Goal: Task Accomplishment & Management: Manage account settings

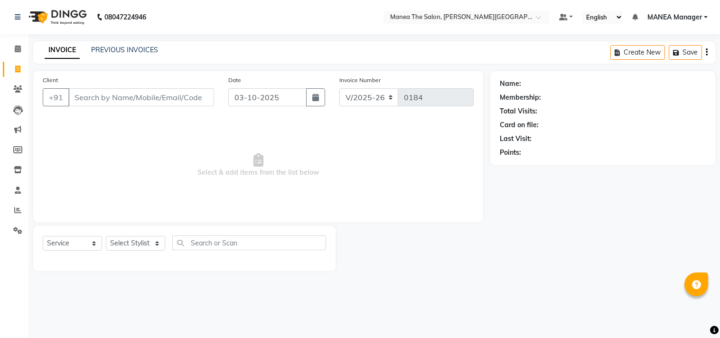
select select "8903"
select select "service"
click at [130, 96] on input "Client" at bounding box center [141, 97] width 146 height 18
click at [151, 244] on select "Select Stylist IMRAN MANEA Manager NAGAMANI NAJMI NAZIYA NO STYLIST SNEHA SUBHA…" at bounding box center [135, 243] width 59 height 15
select select "90109"
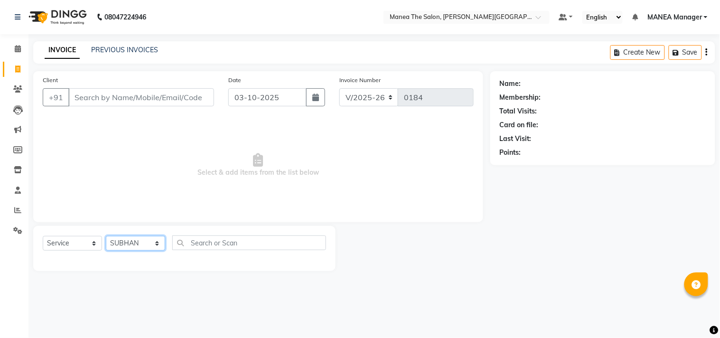
click at [106, 236] on select "Select Stylist IMRAN MANEA Manager NAGAMANI NAJMI NAZIYA NO STYLIST SNEHA SUBHA…" at bounding box center [135, 243] width 59 height 15
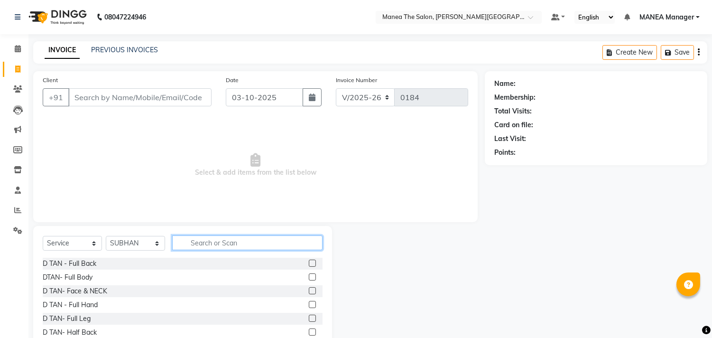
click at [206, 241] on input "text" at bounding box center [247, 242] width 150 height 15
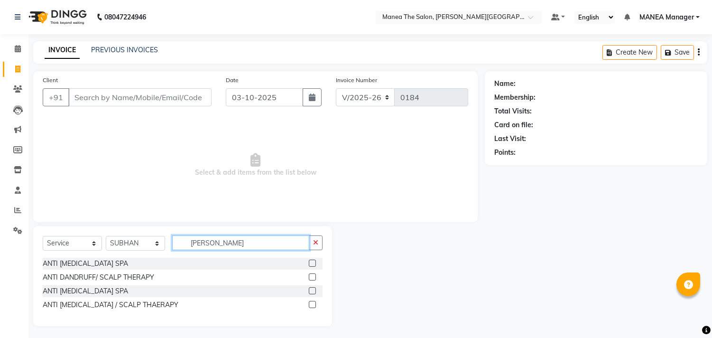
type input "DAN"
click at [312, 275] on label at bounding box center [312, 276] width 7 height 7
click at [312, 275] on input "checkbox" at bounding box center [312, 277] width 6 height 6
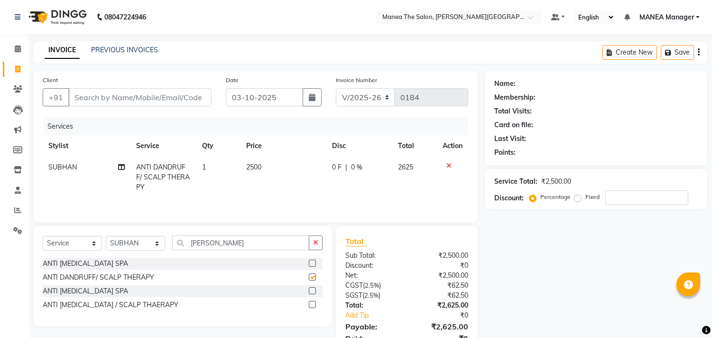
checkbox input "false"
click at [265, 162] on td "2500" at bounding box center [284, 177] width 86 height 41
select select "90109"
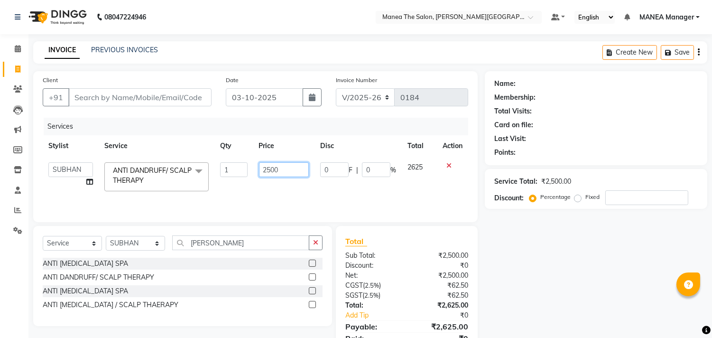
click at [304, 175] on input "2500" at bounding box center [284, 169] width 50 height 15
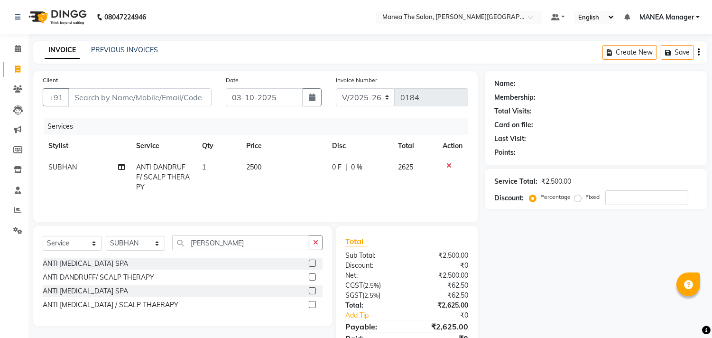
click at [586, 199] on label "Fixed" at bounding box center [593, 197] width 14 height 9
click at [577, 199] on input "Fixed" at bounding box center [580, 197] width 7 height 7
radio input "true"
click at [618, 195] on input "number" at bounding box center [647, 197] width 83 height 15
type input "500"
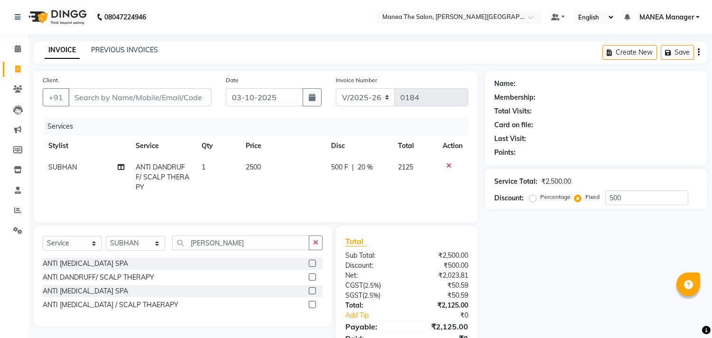
click at [625, 216] on div "Name: Membership: Total Visits: Card on file: Last Visit: Points: Service Total…" at bounding box center [600, 218] width 230 height 294
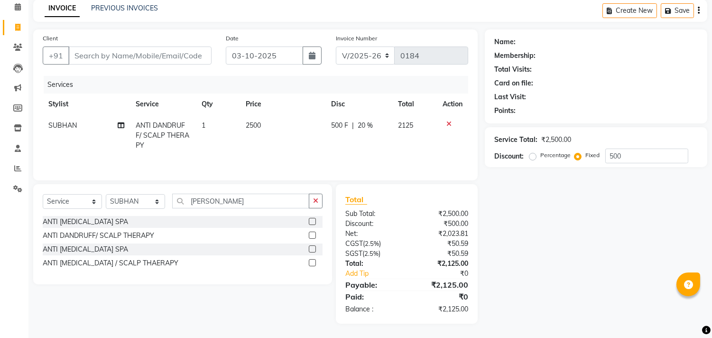
click at [547, 251] on div "Name: Membership: Total Visits: Card on file: Last Visit: Points: Service Total…" at bounding box center [600, 176] width 230 height 294
click at [269, 128] on td "2500" at bounding box center [282, 135] width 85 height 41
select select "90109"
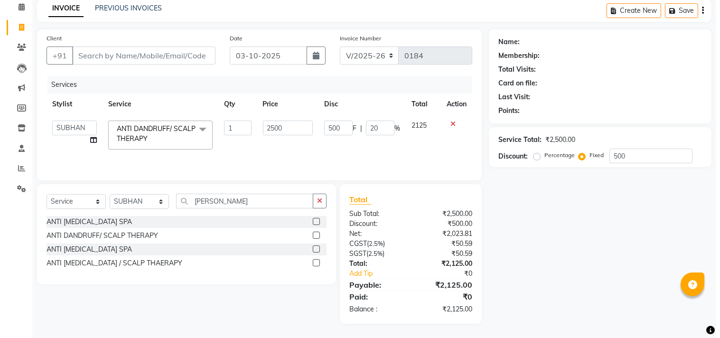
scroll to position [41, 0]
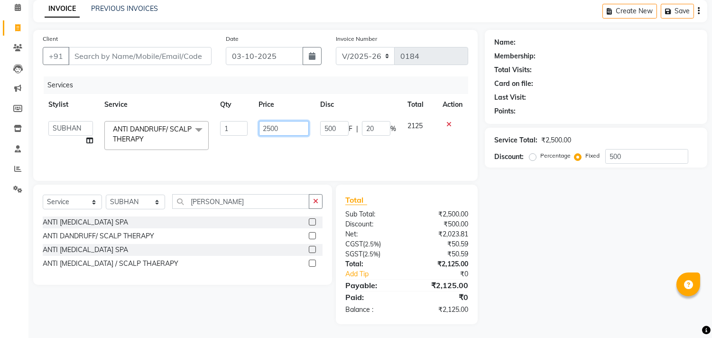
click at [269, 128] on input "2500" at bounding box center [284, 128] width 50 height 15
type input "2000"
click at [336, 145] on td "500 F | 20 %" at bounding box center [358, 135] width 87 height 40
select select "90109"
click at [660, 156] on input "500" at bounding box center [647, 156] width 83 height 15
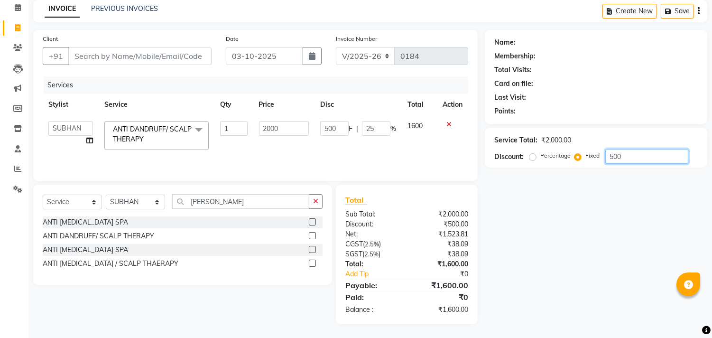
type input "50"
type input "2.5"
type input "5"
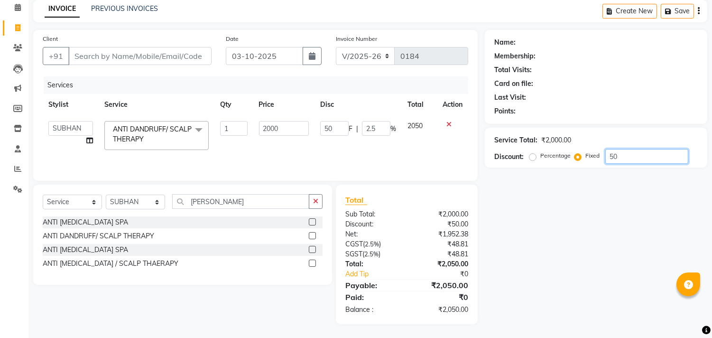
type input "0.25"
type input "0"
click at [594, 281] on div "Name: Membership: Total Visits: Card on file: Last Visit: Points: Service Total…" at bounding box center [600, 177] width 230 height 294
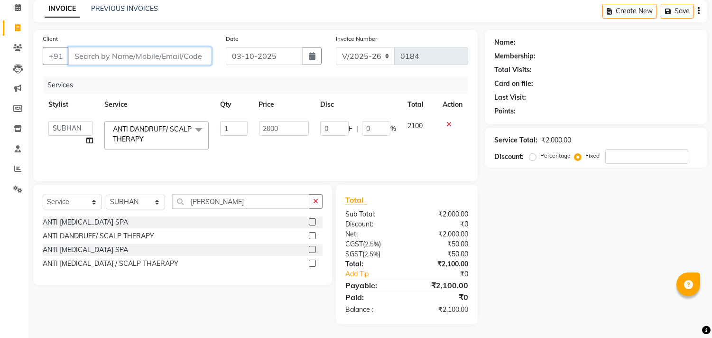
click at [177, 57] on input "Client" at bounding box center [139, 56] width 143 height 18
type input "9"
radio input "true"
type input "0"
type input "9701241198"
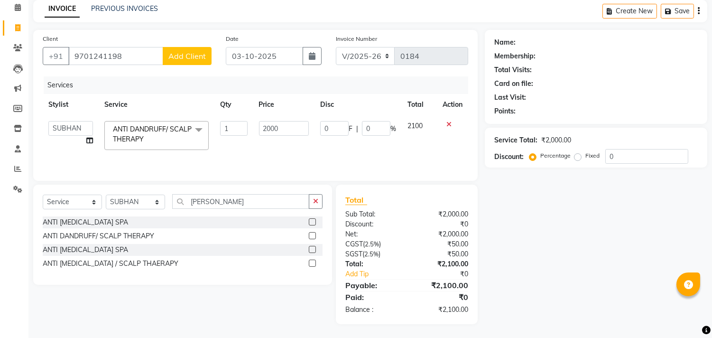
click at [177, 58] on span "Add Client" at bounding box center [186, 55] width 37 height 9
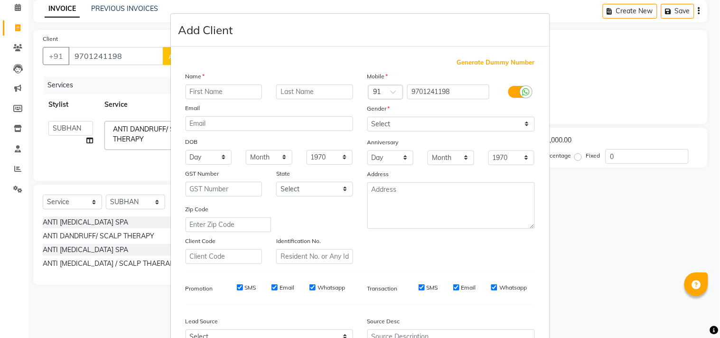
click at [207, 93] on input "text" at bounding box center [224, 91] width 77 height 15
type input "[PERSON_NAME]"
click at [447, 124] on select "Select Male Female Other Prefer Not To Say" at bounding box center [451, 124] width 168 height 15
select select "male"
click at [367, 117] on select "Select Male Female Other Prefer Not To Say" at bounding box center [451, 124] width 168 height 15
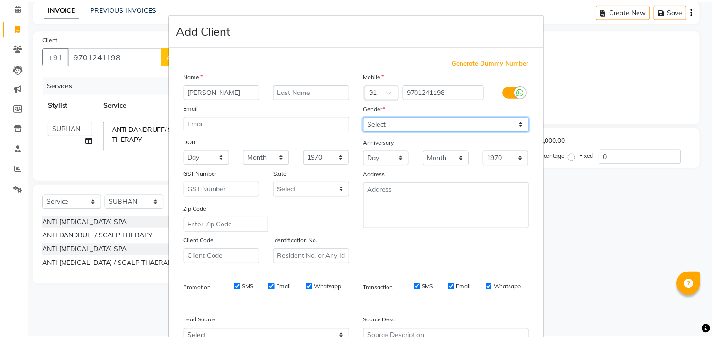
scroll to position [101, 0]
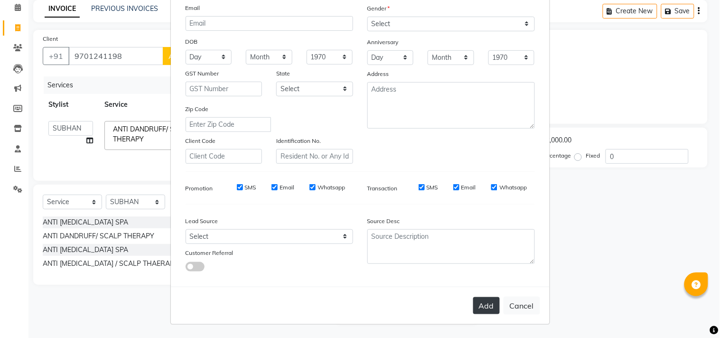
click at [485, 310] on button "Add" at bounding box center [486, 305] width 27 height 17
select select
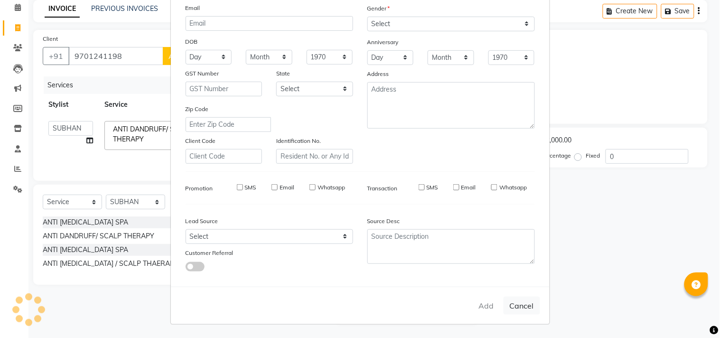
select select
checkbox input "false"
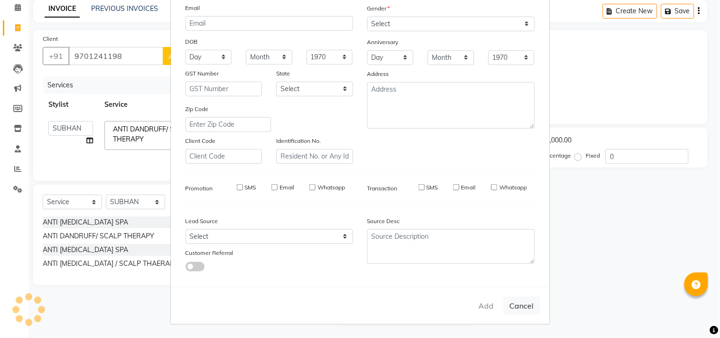
checkbox input "false"
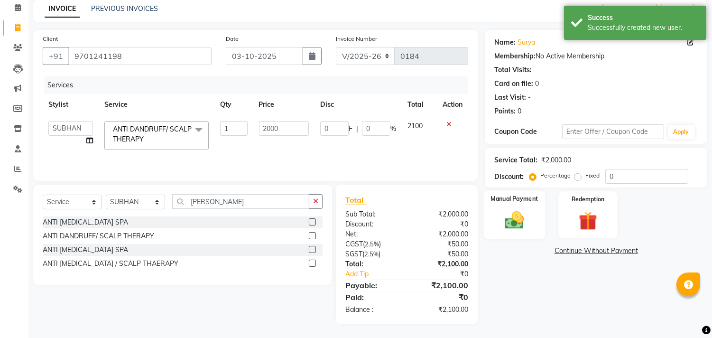
click at [513, 202] on label "Manual Payment" at bounding box center [514, 198] width 47 height 9
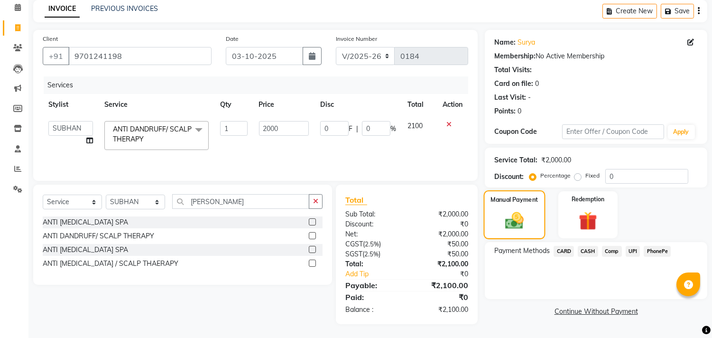
click at [513, 197] on label "Manual Payment" at bounding box center [514, 199] width 47 height 9
click at [519, 211] on img at bounding box center [515, 220] width 30 height 21
click at [636, 253] on span "UPI" at bounding box center [633, 251] width 15 height 11
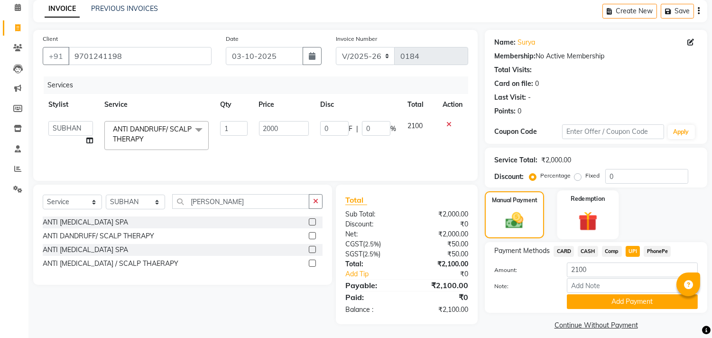
scroll to position [49, 0]
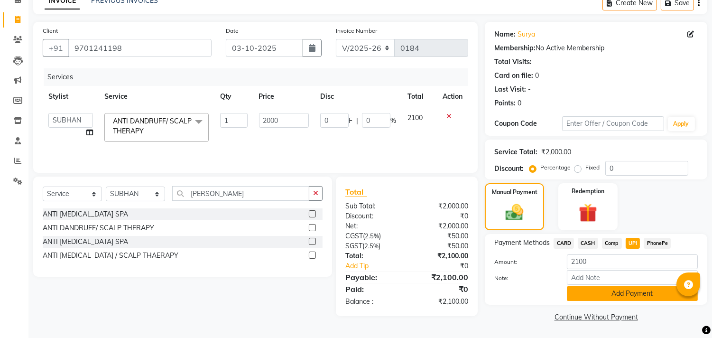
click at [597, 295] on button "Add Payment" at bounding box center [632, 293] width 131 height 15
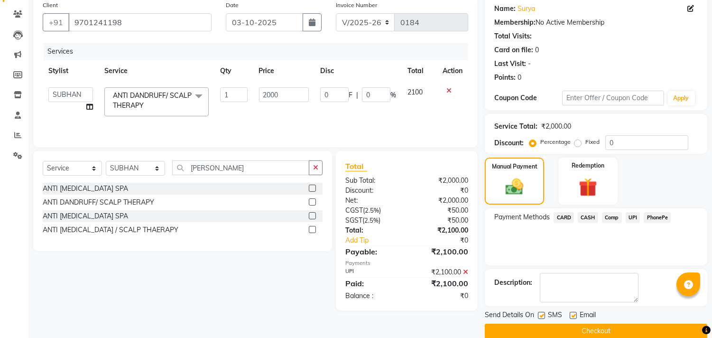
scroll to position [89, 0]
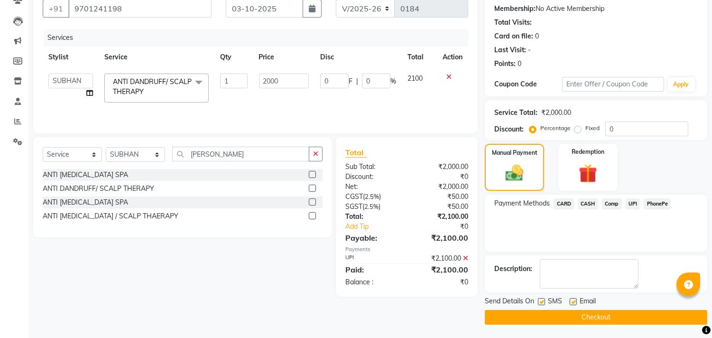
click at [569, 316] on button "Checkout" at bounding box center [596, 317] width 223 height 15
click at [569, 316] on div "Checkout" at bounding box center [596, 317] width 223 height 15
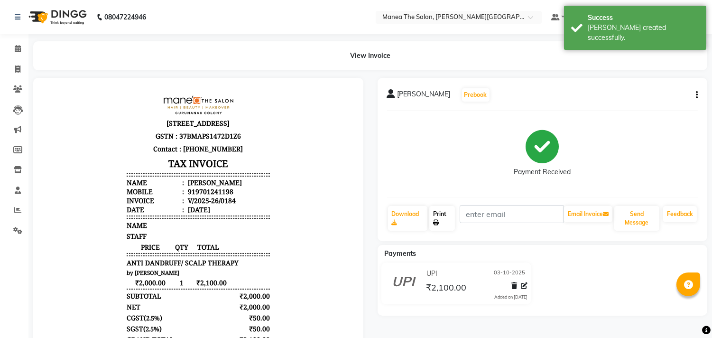
click at [443, 215] on link "Print" at bounding box center [443, 218] width 26 height 25
click at [418, 153] on div "Payment Received" at bounding box center [542, 153] width 311 height 71
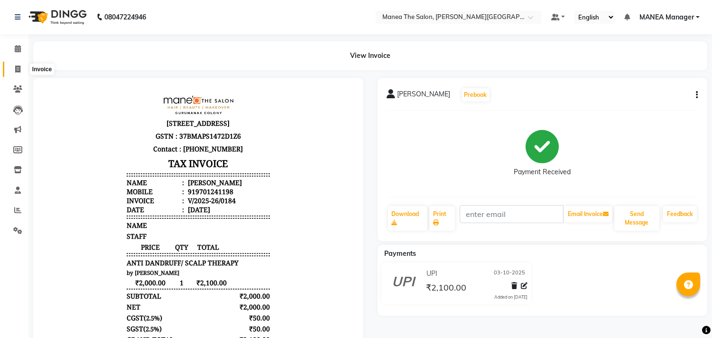
click at [18, 71] on icon at bounding box center [17, 68] width 5 height 7
select select "service"
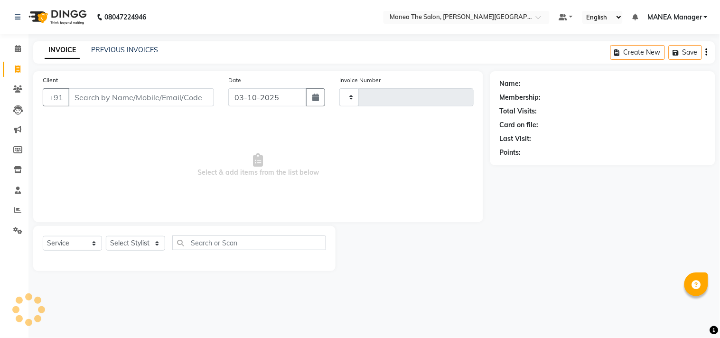
type input "0185"
select select "8903"
click at [311, 163] on span "Select & add items from the list below" at bounding box center [258, 165] width 431 height 95
click at [121, 51] on link "PREVIOUS INVOICES" at bounding box center [124, 50] width 67 height 9
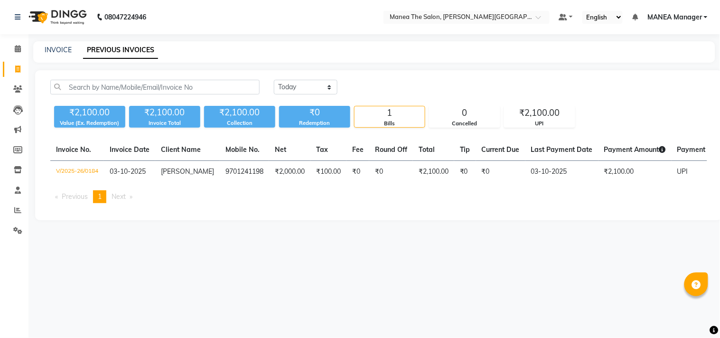
click at [251, 234] on main "INVOICE PREVIOUS INVOICES Today Yesterday Custom Range ₹2,100.00 Value (Ex. Red…" at bounding box center [373, 137] width 691 height 193
click at [61, 48] on link "INVOICE" at bounding box center [58, 50] width 27 height 9
select select "service"
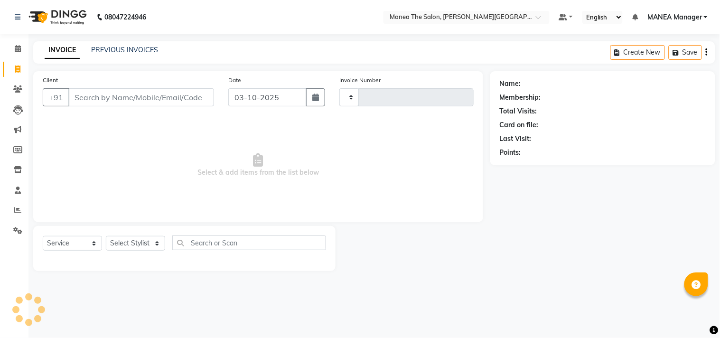
type input "0185"
select select "8903"
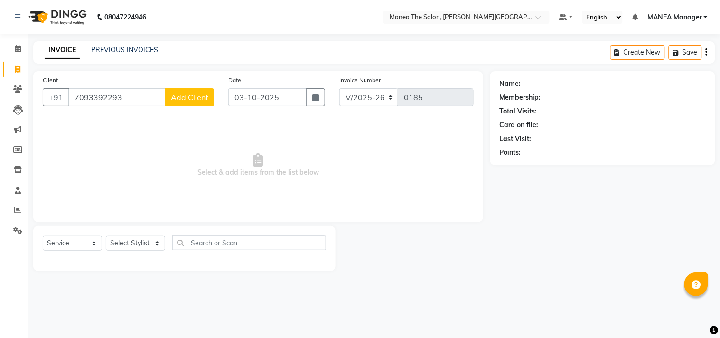
type input "7093392293"
click at [182, 95] on span "Add Client" at bounding box center [189, 97] width 37 height 9
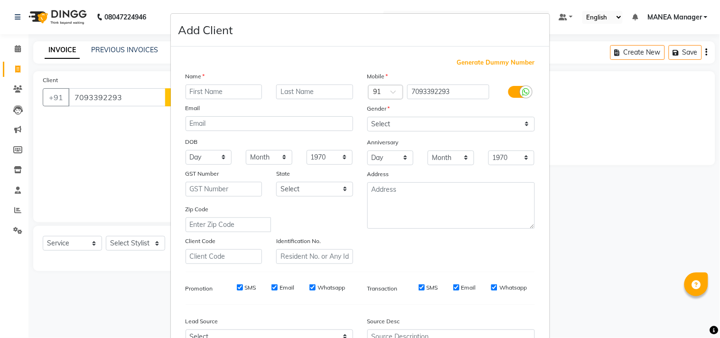
click at [198, 95] on input "text" at bounding box center [224, 91] width 77 height 15
type input "VENKATESH"
click at [430, 123] on select "Select Male Female Other Prefer Not To Say" at bounding box center [451, 124] width 168 height 15
click at [431, 123] on select "Select Male Female Other Prefer Not To Say" at bounding box center [451, 124] width 168 height 15
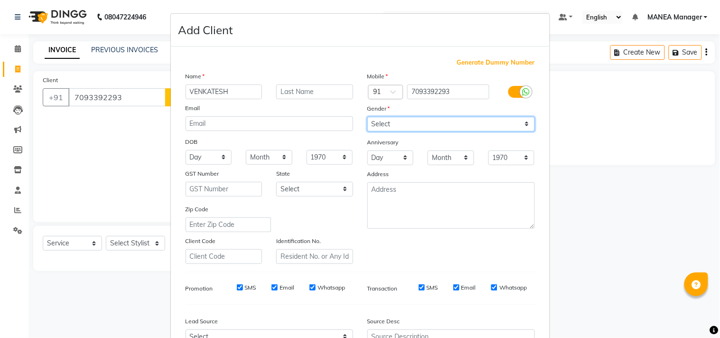
select select "male"
click at [367, 117] on select "Select Male Female Other Prefer Not To Say" at bounding box center [451, 124] width 168 height 15
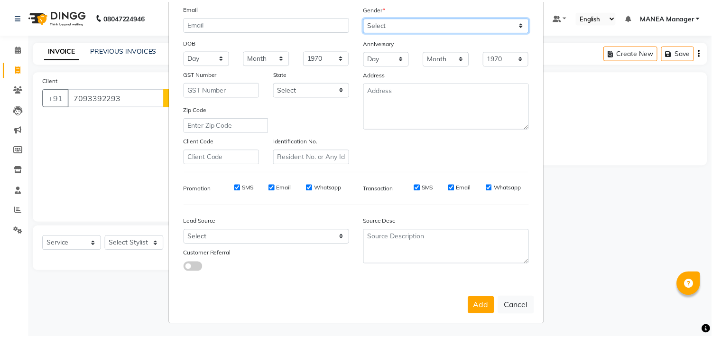
scroll to position [101, 0]
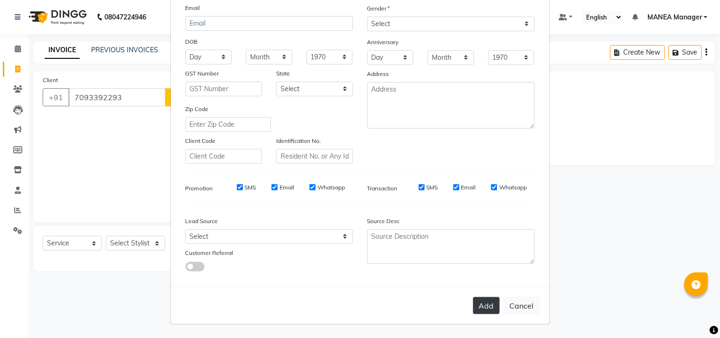
click at [484, 312] on button "Add" at bounding box center [486, 305] width 27 height 17
select select
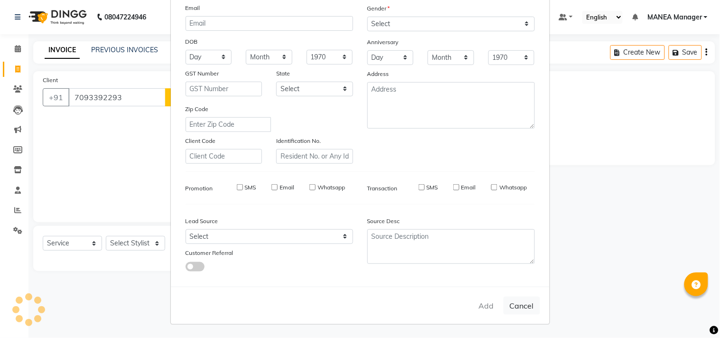
select select
checkbox input "false"
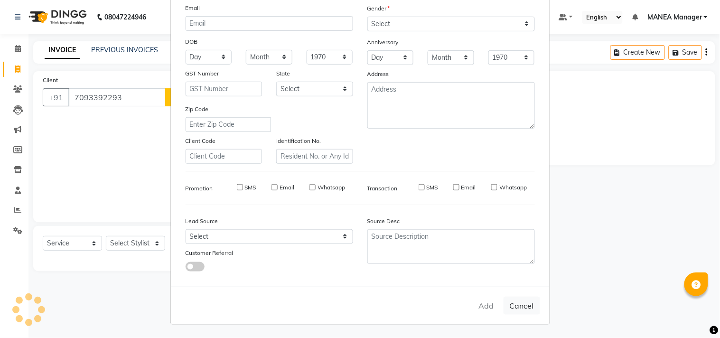
checkbox input "false"
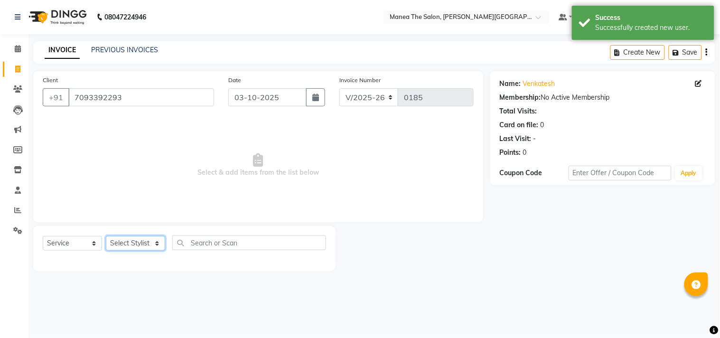
click at [120, 242] on select "Select Stylist IMRAN MANEA Manager NAGAMANI NAJMI NAZIYA NO STYLIST SNEHA SUBHA…" at bounding box center [135, 243] width 59 height 15
select select "90108"
click at [106, 236] on select "Select Stylist IMRAN MANEA Manager NAGAMANI NAJMI NAZIYA NO STYLIST SNEHA SUBHA…" at bounding box center [135, 243] width 59 height 15
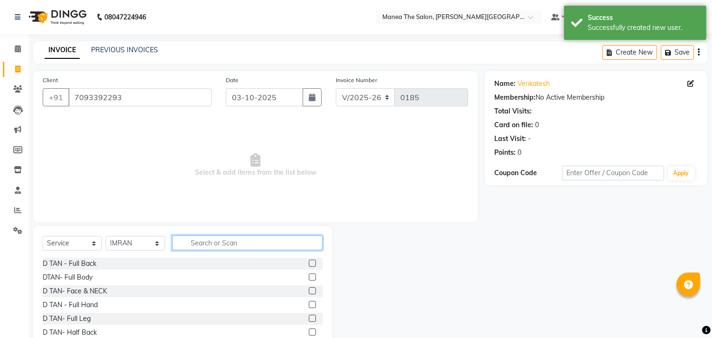
click at [197, 238] on input "text" at bounding box center [247, 242] width 150 height 15
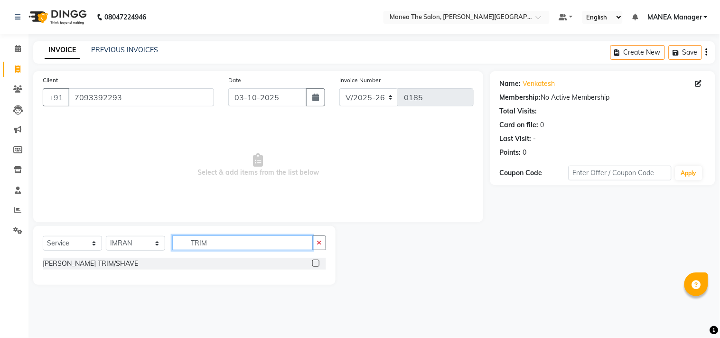
type input "TRIM"
click at [318, 262] on label at bounding box center [315, 263] width 7 height 7
click at [318, 262] on input "checkbox" at bounding box center [315, 264] width 6 height 6
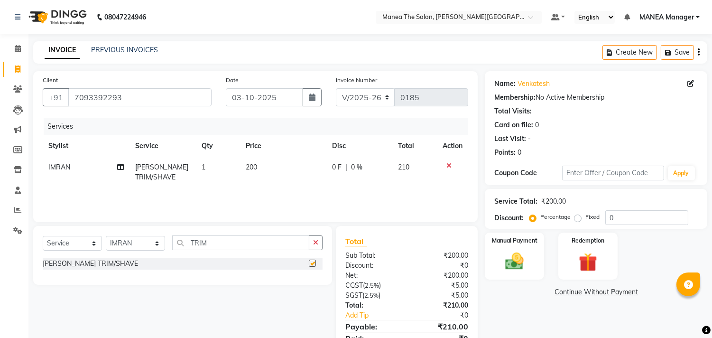
checkbox input "false"
click at [514, 256] on img at bounding box center [514, 262] width 31 height 22
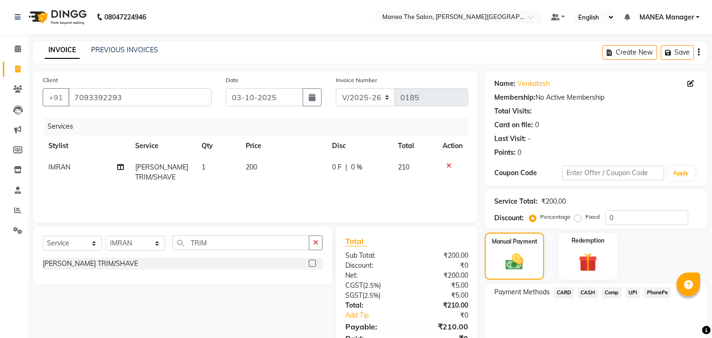
click at [587, 289] on span "CASH" at bounding box center [588, 292] width 20 height 11
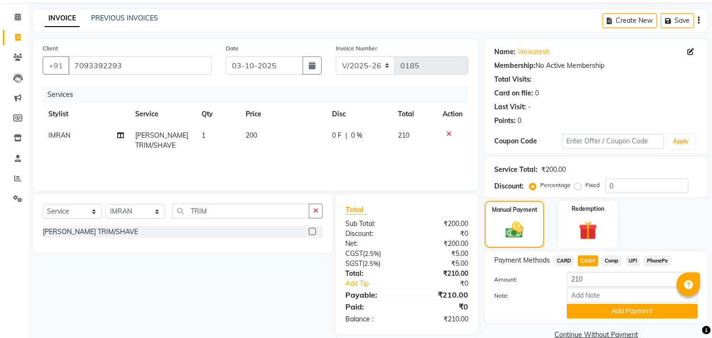
scroll to position [49, 0]
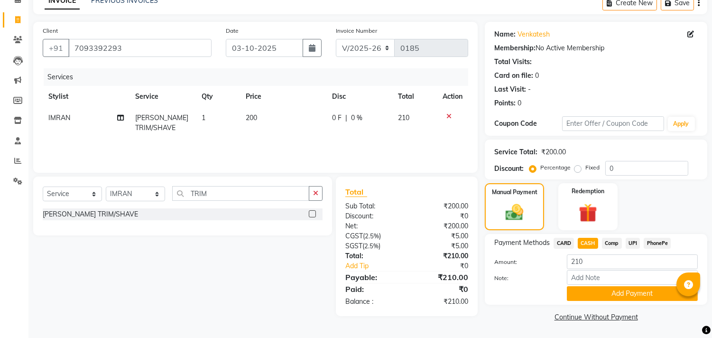
click at [587, 289] on button "Add Payment" at bounding box center [632, 293] width 131 height 15
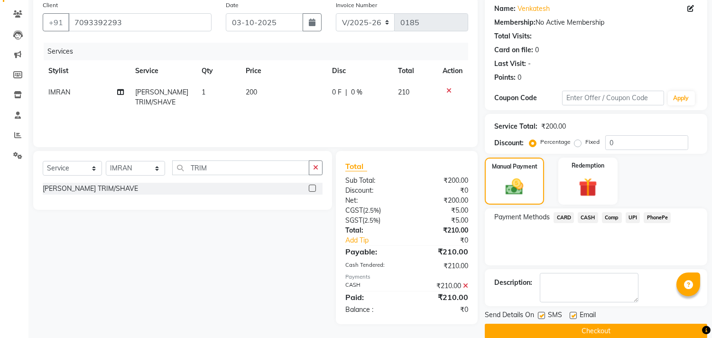
scroll to position [89, 0]
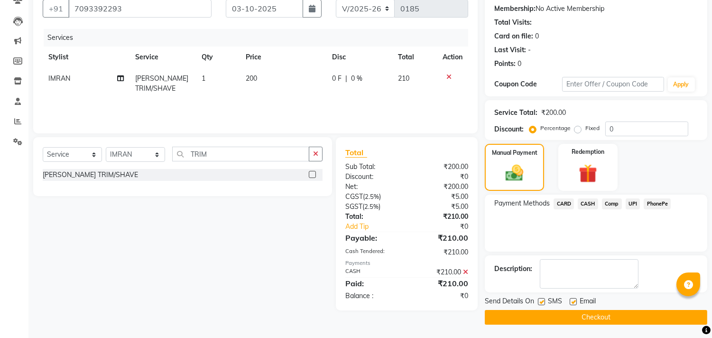
click at [586, 317] on button "Checkout" at bounding box center [596, 317] width 223 height 15
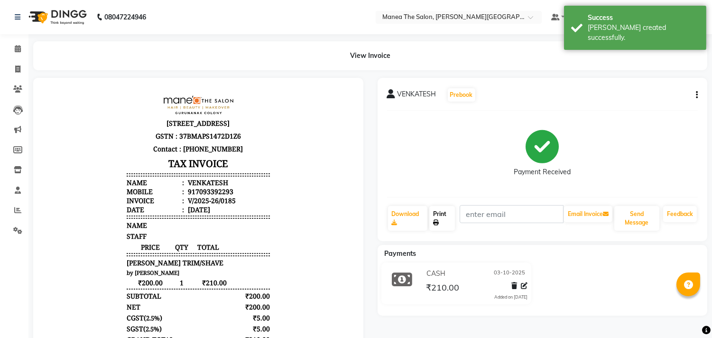
click at [451, 217] on link "Print" at bounding box center [443, 218] width 26 height 25
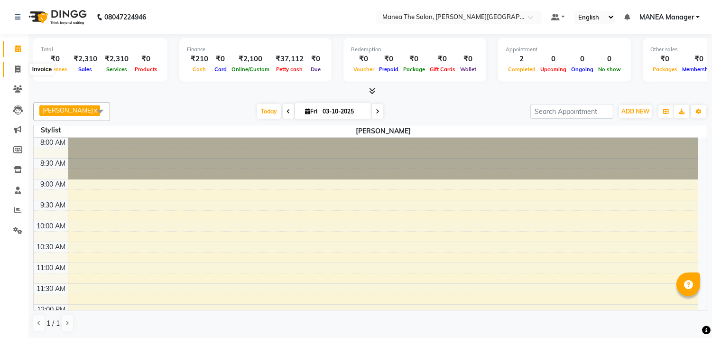
click at [15, 69] on icon at bounding box center [17, 68] width 5 height 7
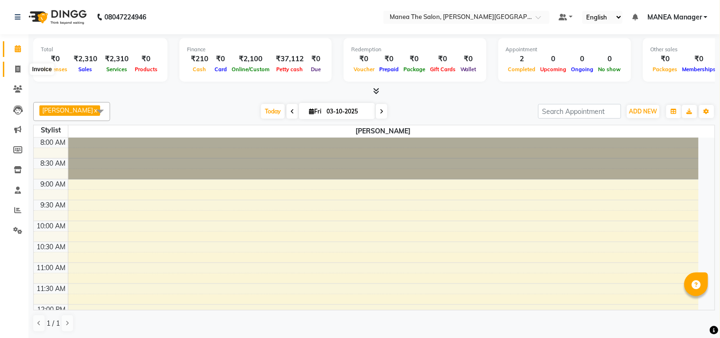
select select "8903"
select select "service"
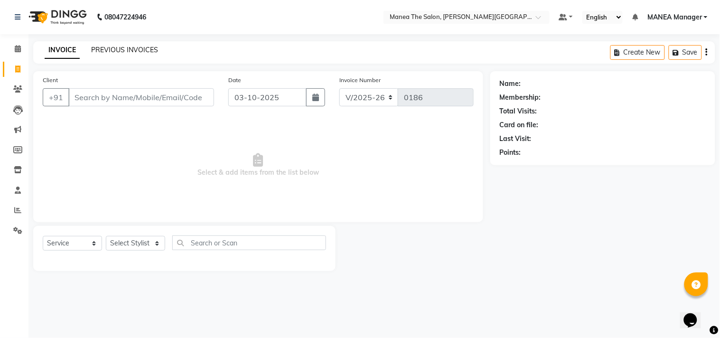
click at [121, 46] on link "PREVIOUS INVOICES" at bounding box center [124, 50] width 67 height 9
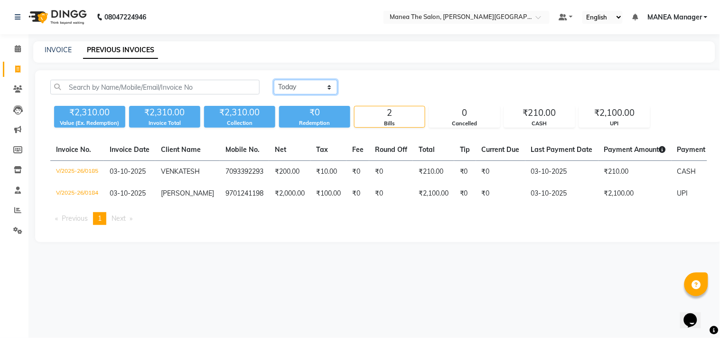
click at [303, 88] on select "[DATE] [DATE] Custom Range" at bounding box center [306, 87] width 64 height 15
select select "range"
click at [274, 80] on select "[DATE] [DATE] Custom Range" at bounding box center [306, 87] width 64 height 15
click at [404, 84] on input "03-10-2025" at bounding box center [383, 87] width 66 height 13
select select "10"
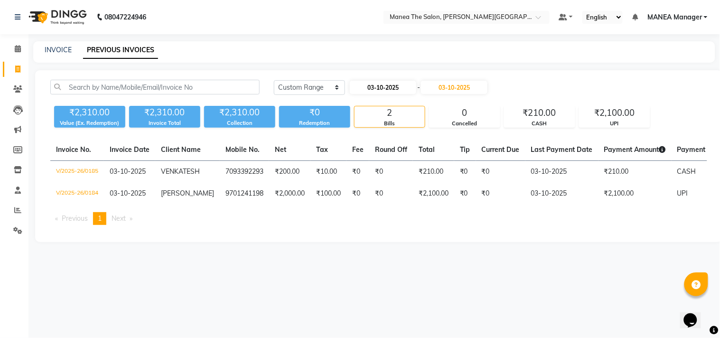
select select "2025"
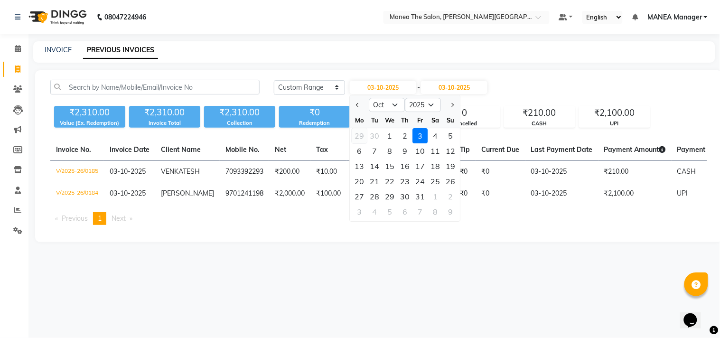
click at [362, 138] on div "29" at bounding box center [359, 135] width 15 height 15
type input "[DATE]"
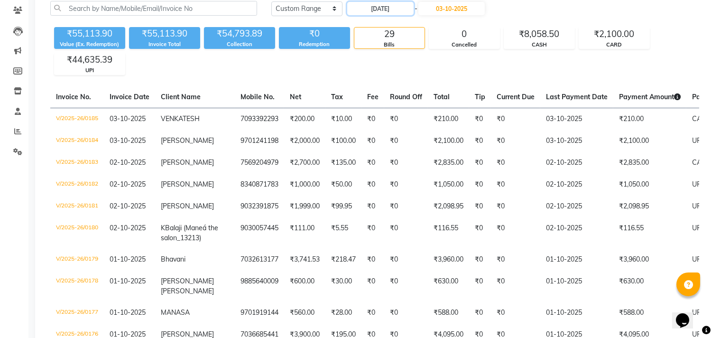
scroll to position [68, 0]
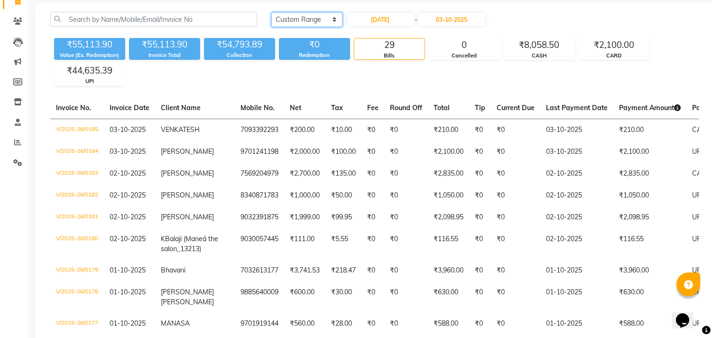
click at [314, 16] on select "[DATE] [DATE] Custom Range" at bounding box center [306, 19] width 71 height 15
click at [271, 12] on select "[DATE] [DATE] Custom Range" at bounding box center [306, 19] width 71 height 15
click at [394, 21] on input "[DATE]" at bounding box center [380, 19] width 66 height 13
select select "9"
select select "2025"
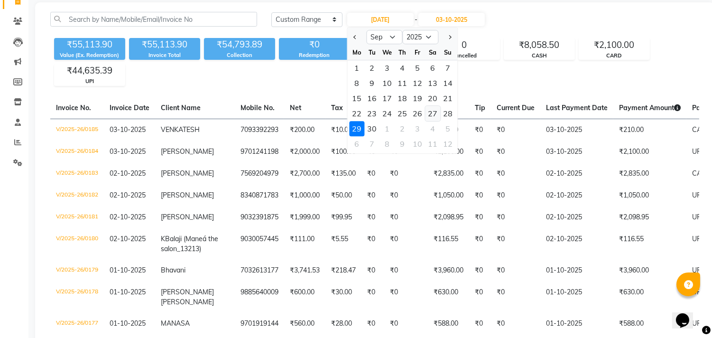
click at [430, 111] on div "27" at bounding box center [432, 113] width 15 height 15
type input "[DATE]"
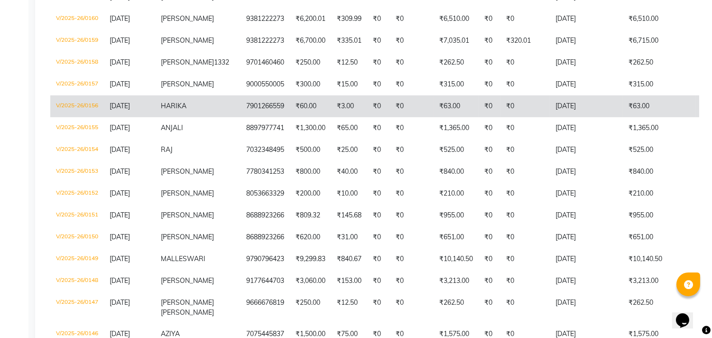
scroll to position [921, 0]
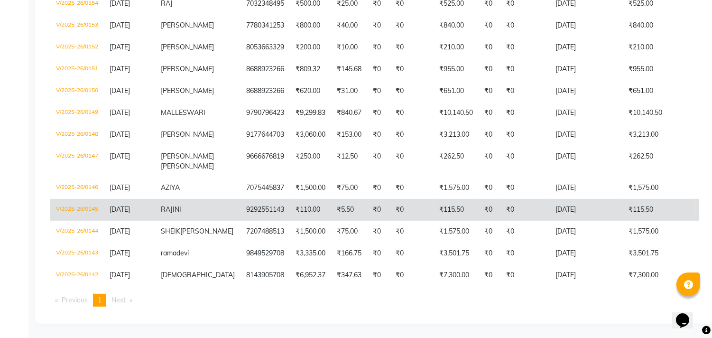
click at [133, 199] on td "[DATE]" at bounding box center [129, 210] width 51 height 22
